Goal: Entertainment & Leisure: Consume media (video, audio)

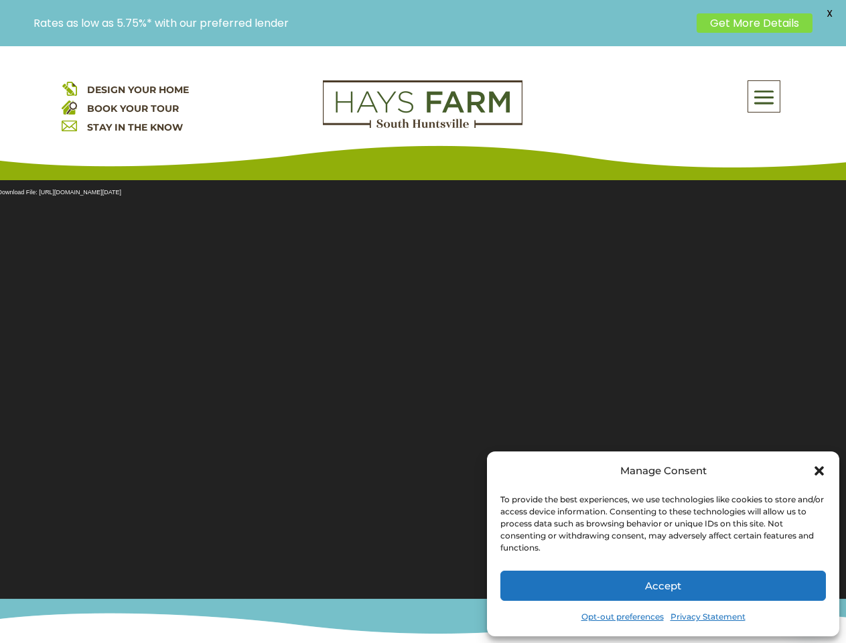
click at [423, 344] on section "Video Player Media error: Format(s) not supported or source(s) not found Downlo…" at bounding box center [423, 382] width 846 height 436
click at [765, 96] on span at bounding box center [764, 97] width 31 height 31
click at [423, 381] on section "Video Player Media error: Format(s) not supported or source(s) not found Downlo…" at bounding box center [423, 382] width 846 height 436
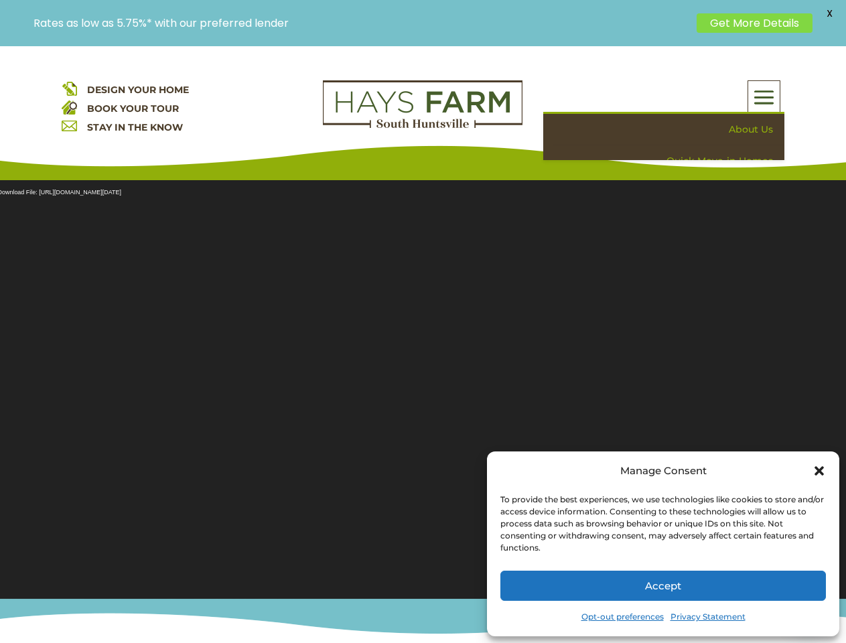
click at [423, 381] on section "Video Player Media error: Format(s) not supported or source(s) not found Downlo…" at bounding box center [423, 382] width 846 height 436
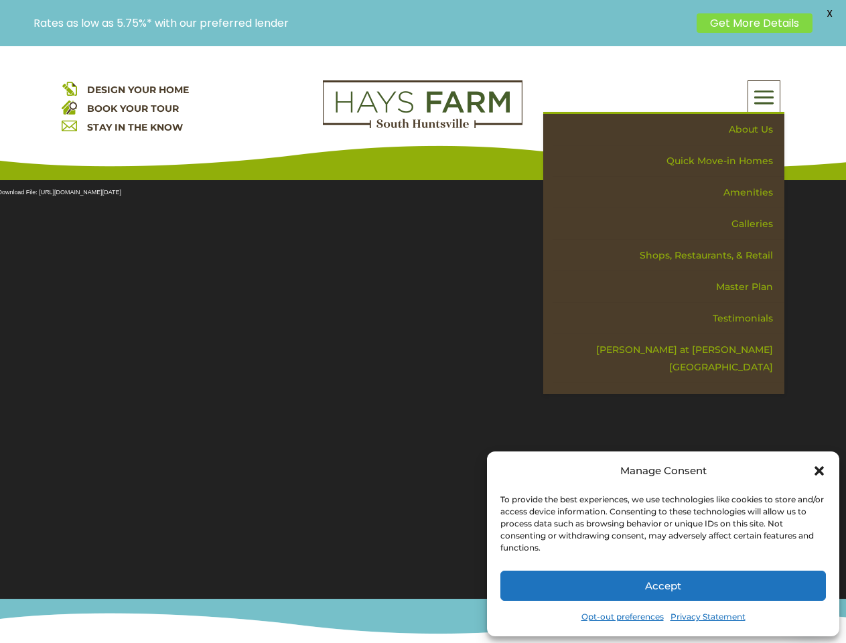
click at [830, 13] on span "X" at bounding box center [830, 13] width 20 height 20
